Goal: Check status: Check status

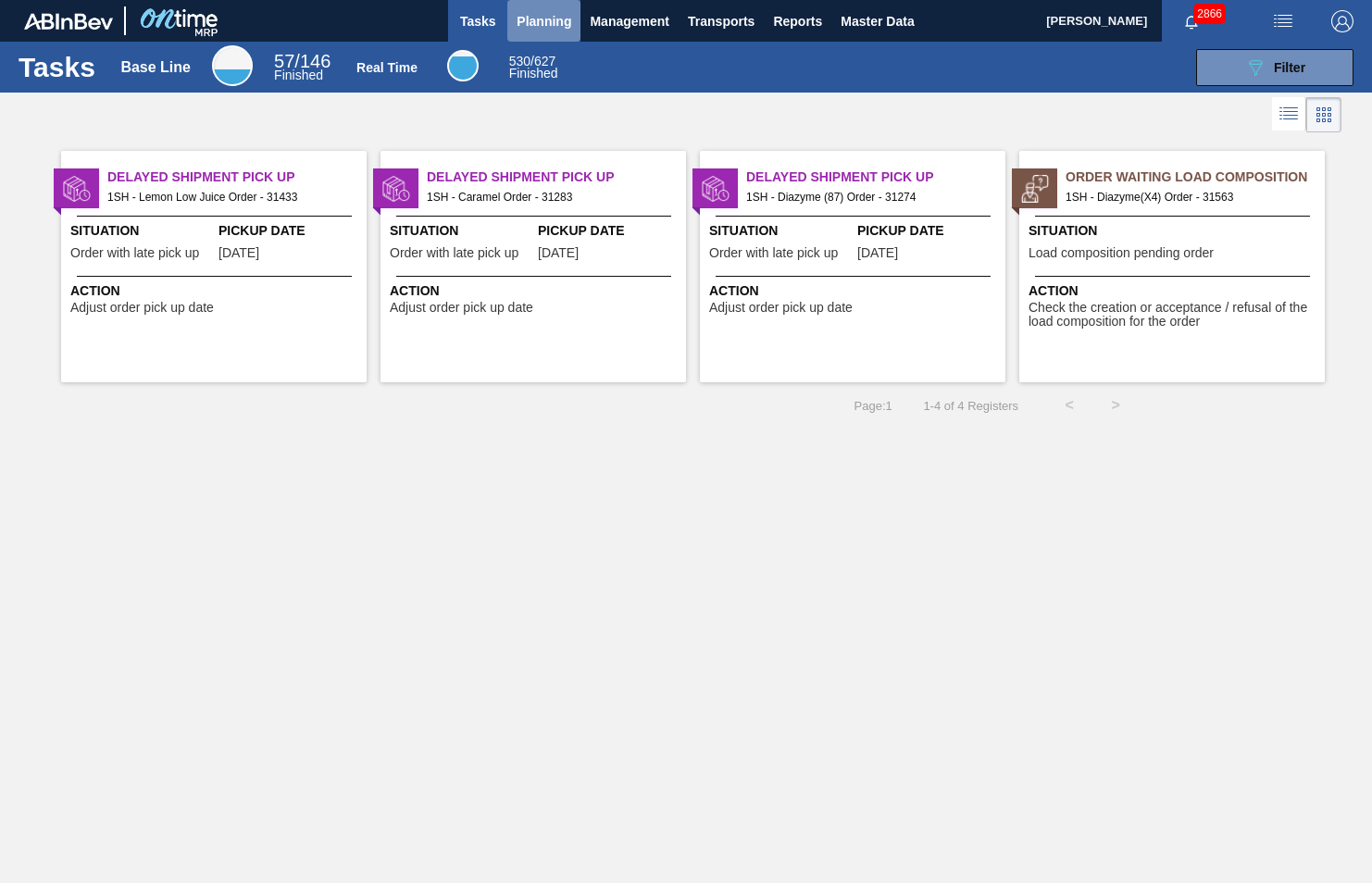
click at [538, 17] on span "Planning" at bounding box center [543, 21] width 55 height 22
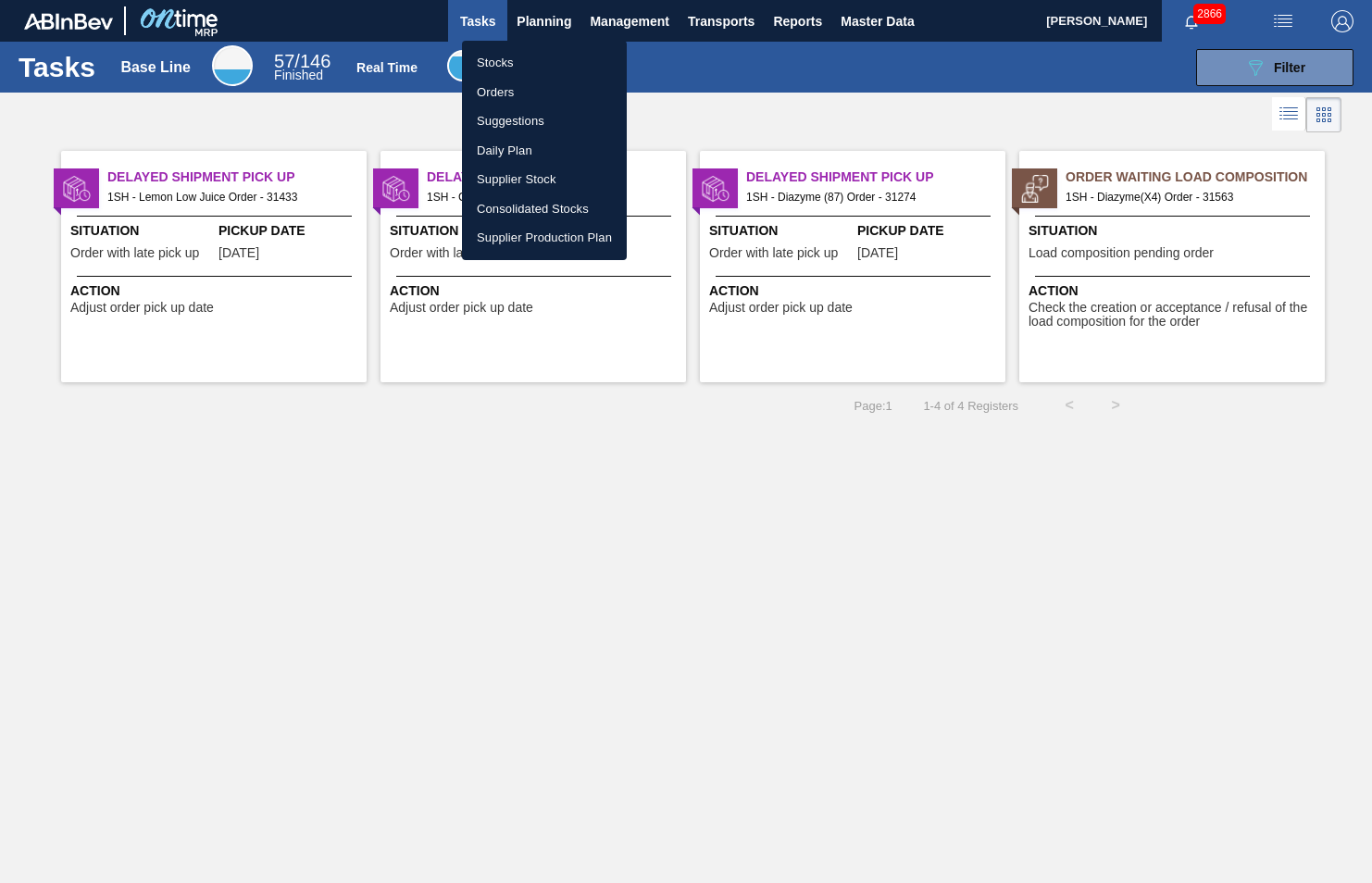
click at [507, 61] on li "Stocks" at bounding box center [544, 63] width 164 height 30
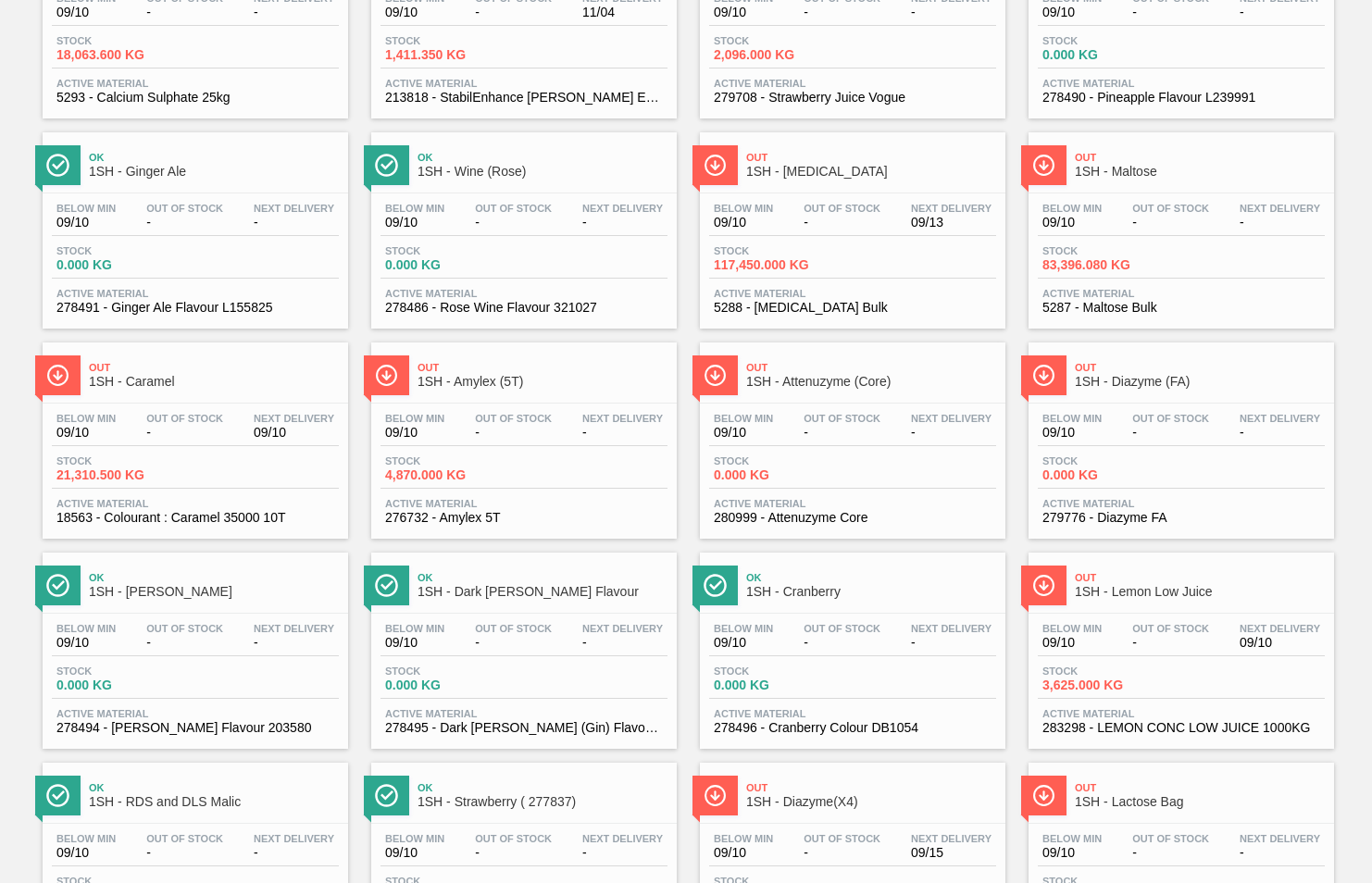
scroll to position [272, 0]
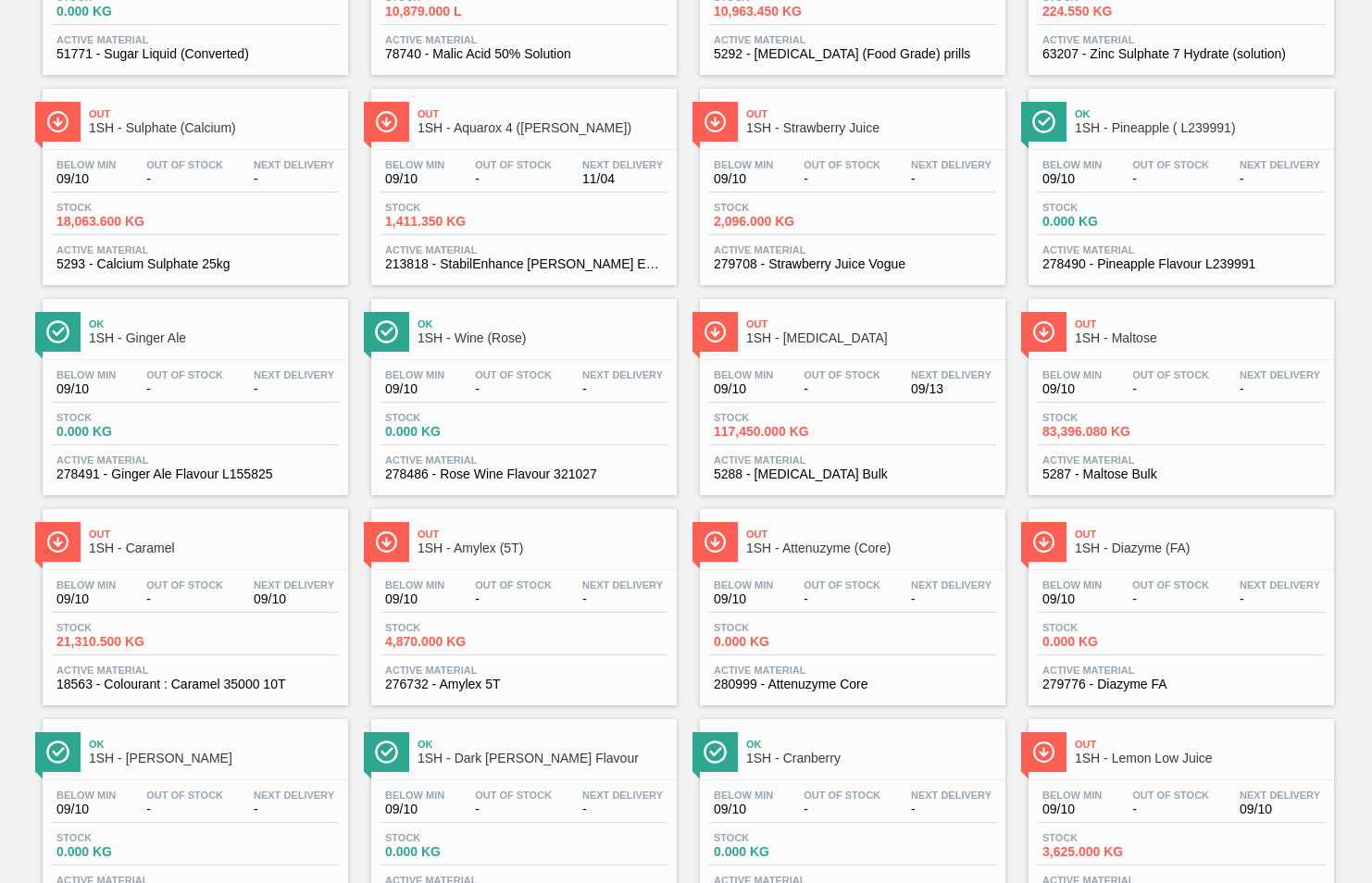
click at [1133, 344] on span "1SH - Maltose" at bounding box center [1199, 339] width 250 height 14
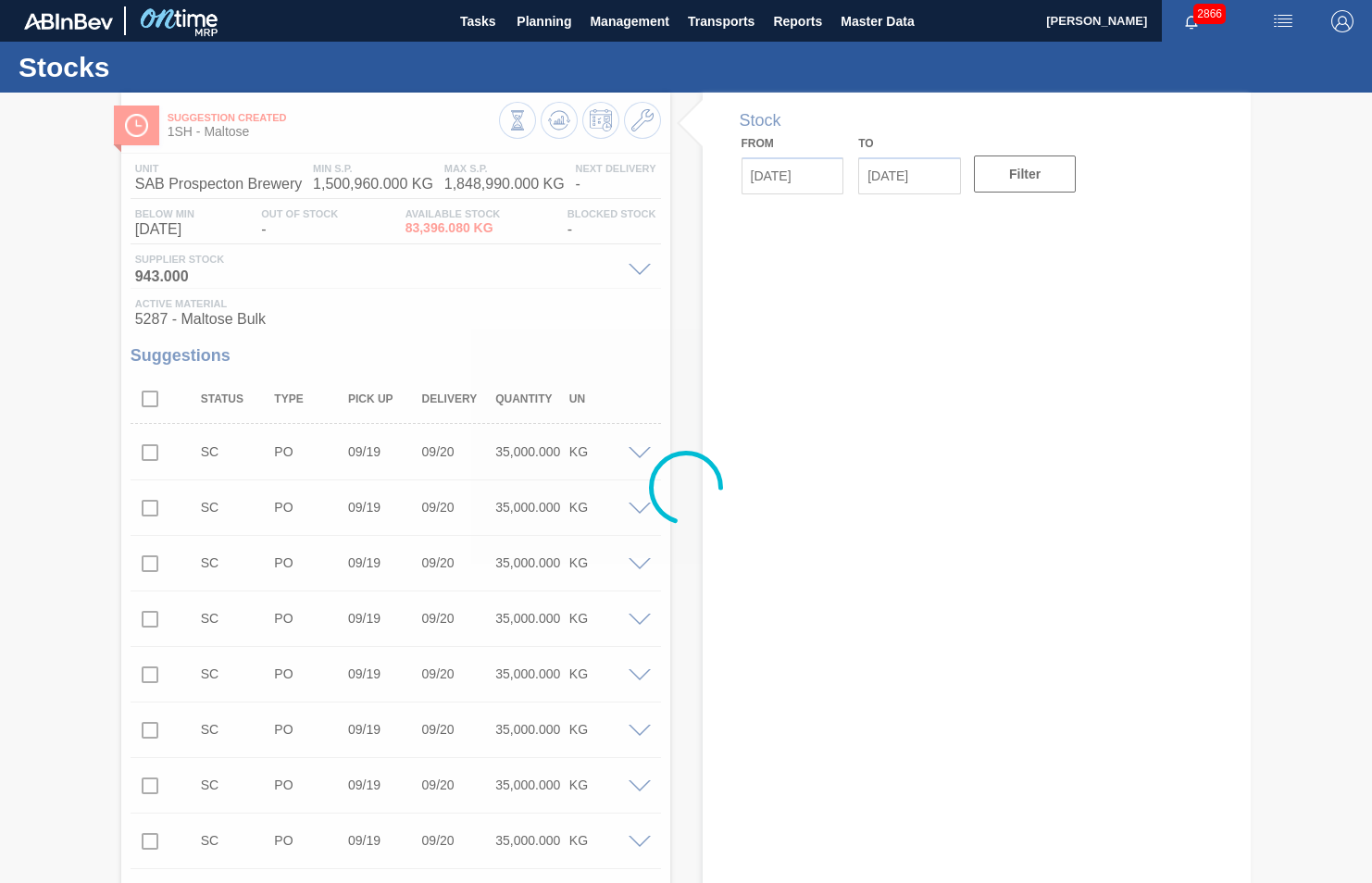
type input "[DATE]"
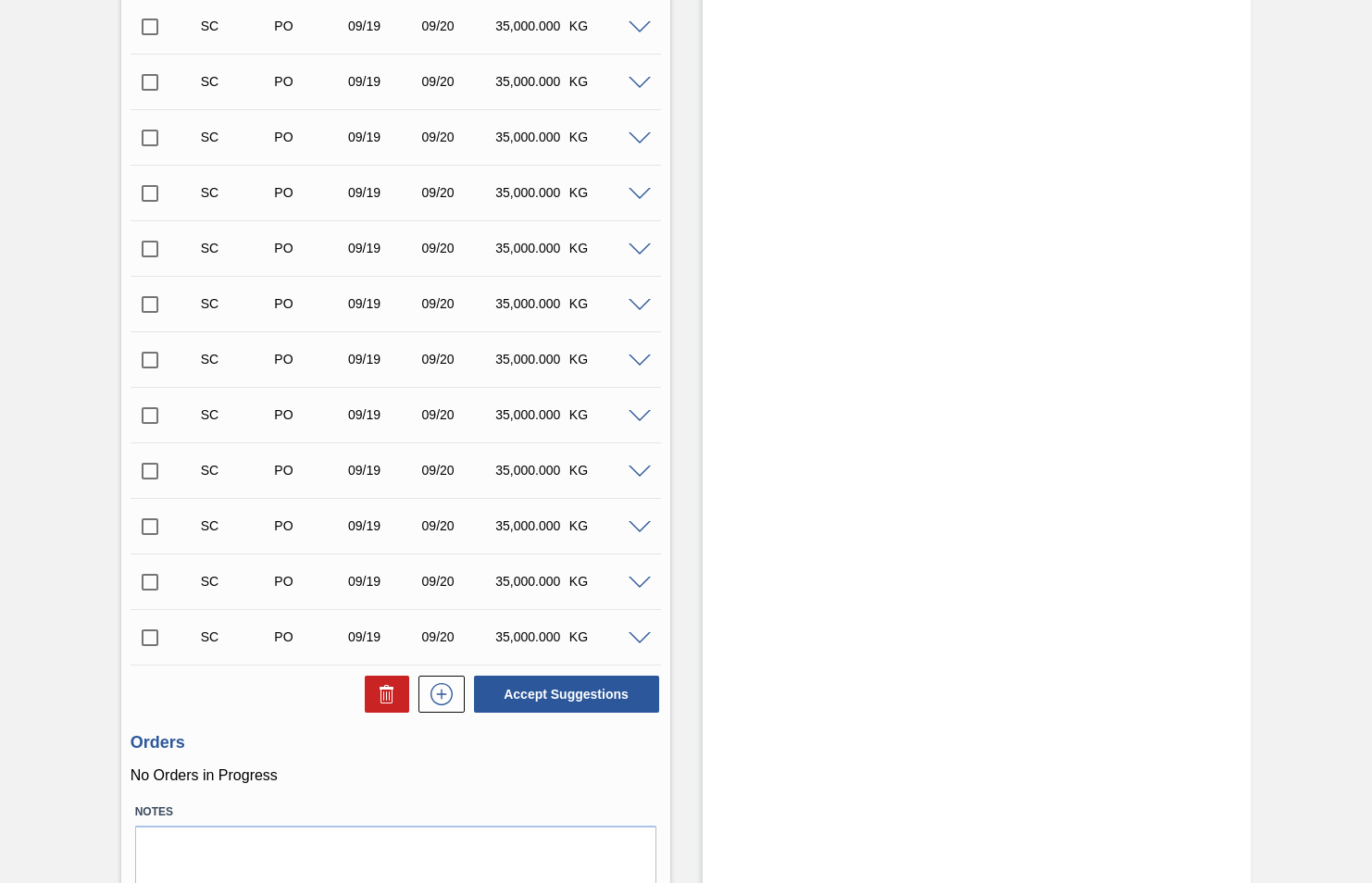
scroll to position [2660, 0]
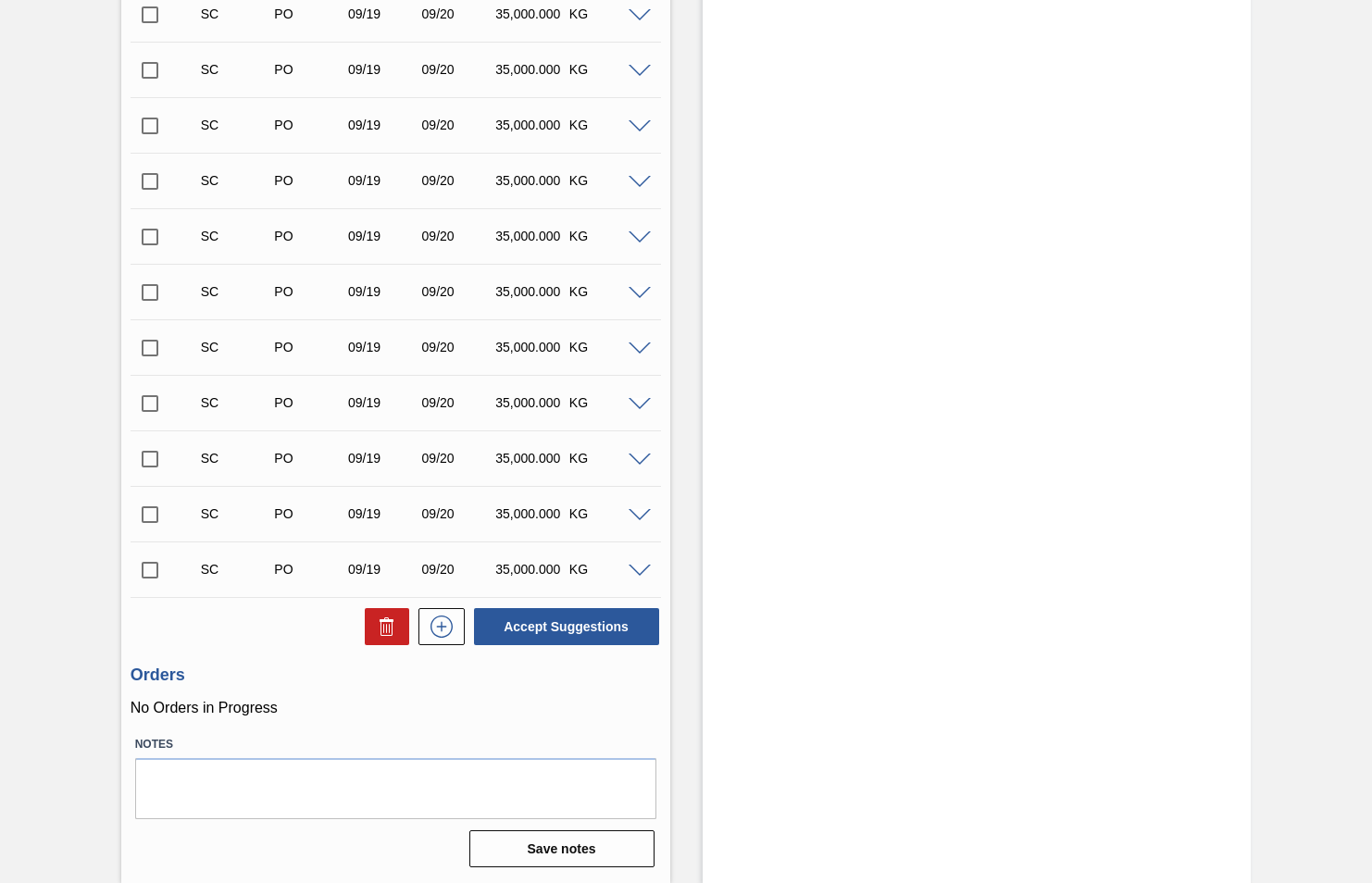
click at [148, 568] on input "checkbox" at bounding box center [149, 570] width 39 height 39
click at [540, 628] on button "Accept Suggestions" at bounding box center [567, 626] width 185 height 37
checkbox input "false"
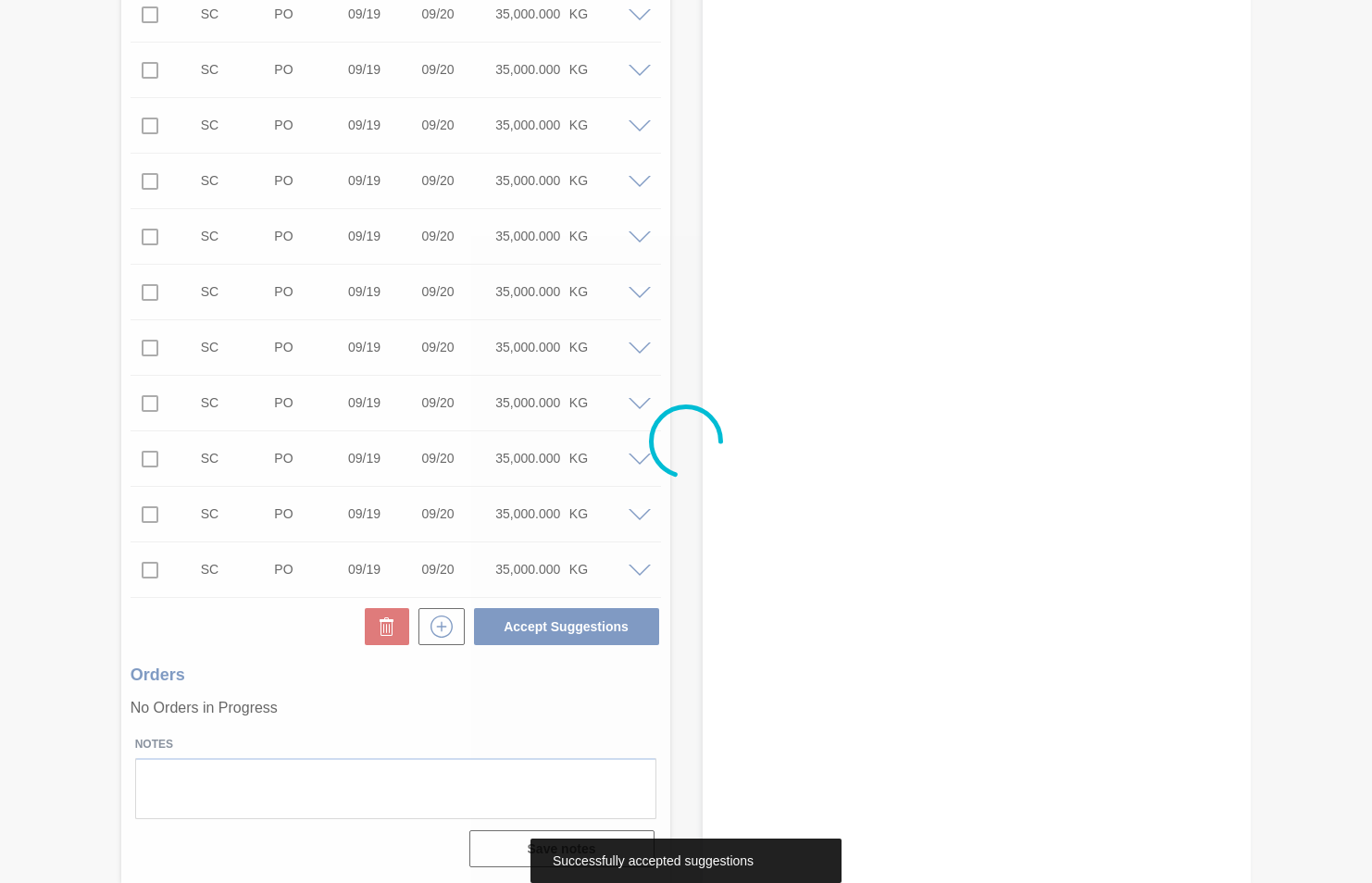
scroll to position [2637, 0]
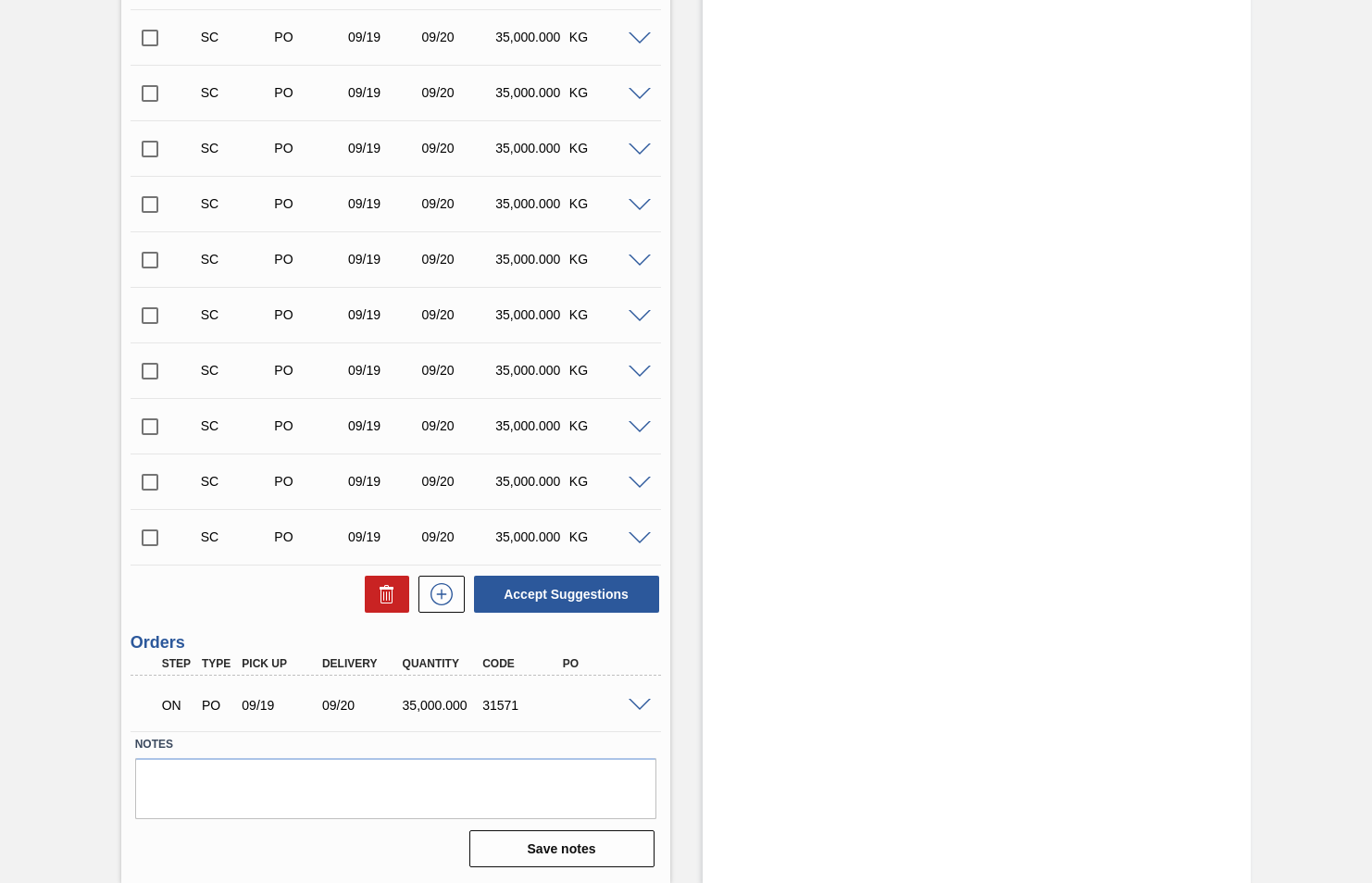
click at [153, 533] on input "checkbox" at bounding box center [149, 537] width 39 height 39
click at [592, 592] on button "Accept Suggestions" at bounding box center [567, 594] width 185 height 37
checkbox input "false"
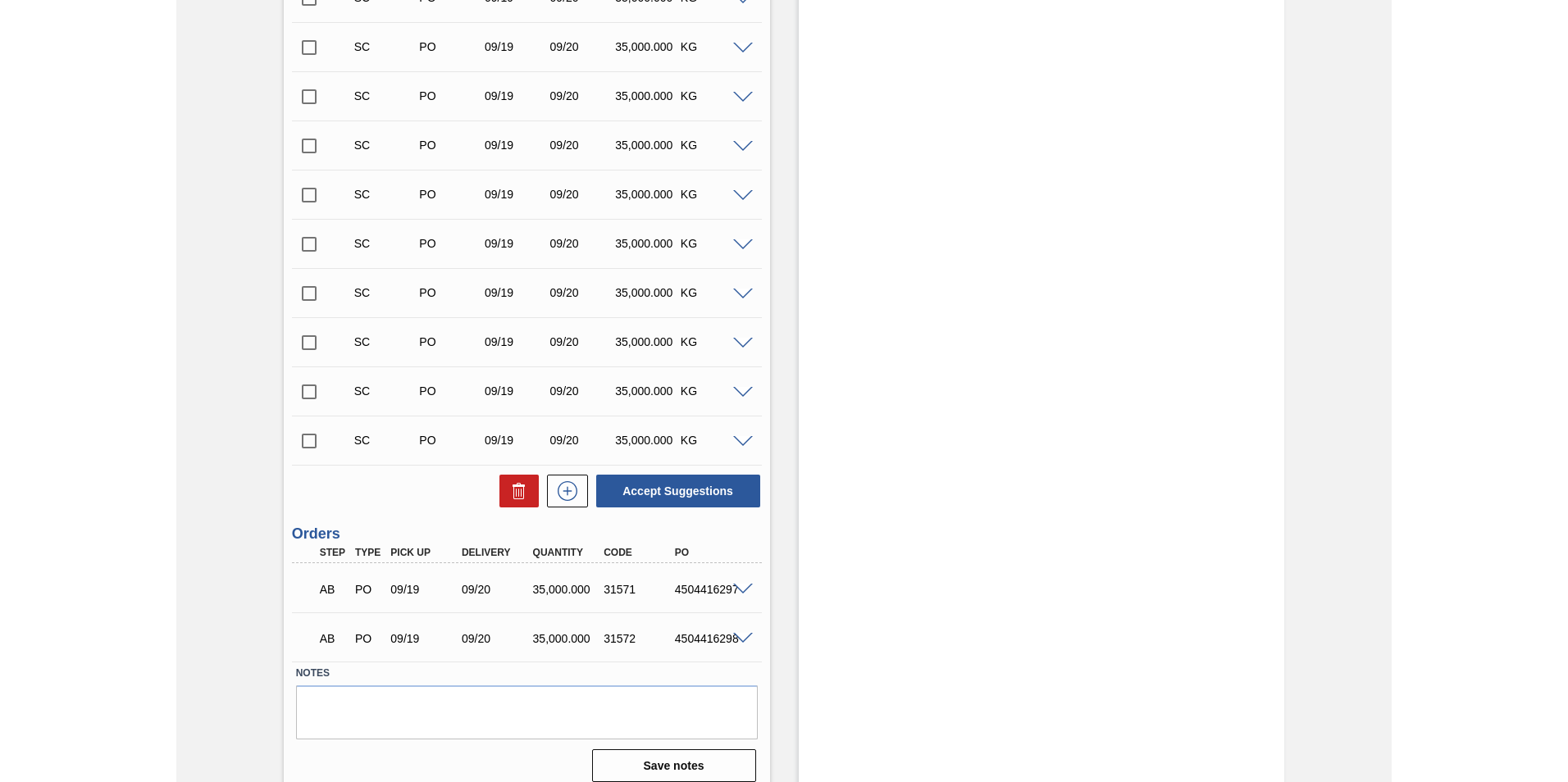
scroll to position [2335, 0]
